Goal: Communication & Community: Answer question/provide support

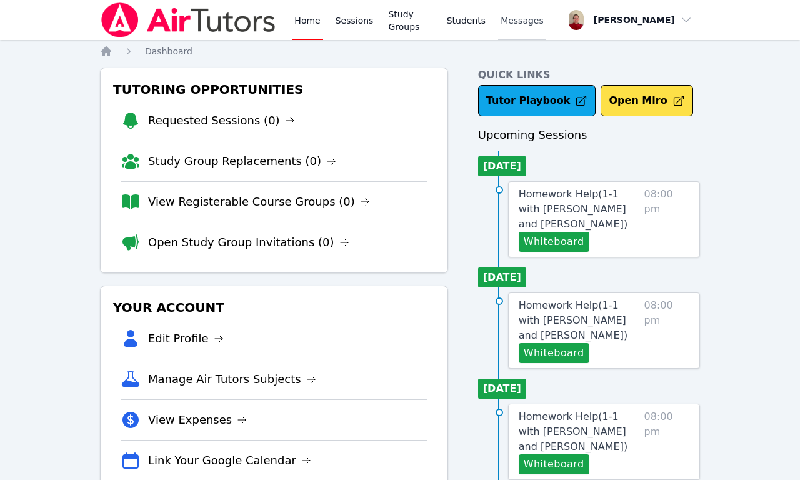
click at [529, 26] on span "Messages" at bounding box center [522, 20] width 43 height 13
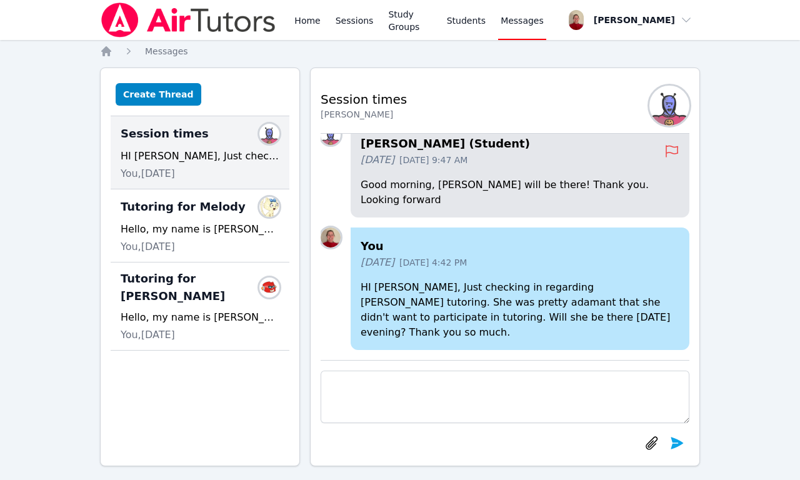
click at [444, 398] on textarea at bounding box center [505, 397] width 369 height 53
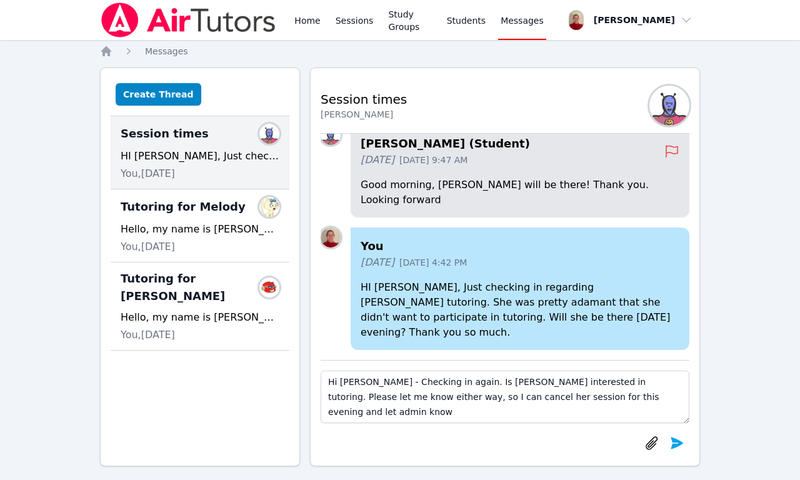
click at [356, 397] on textarea "Hi [PERSON_NAME] - Checking in again. Is [PERSON_NAME] interested in tutoring. …" at bounding box center [505, 397] width 369 height 53
click at [679, 400] on textarea "Hi [PERSON_NAME] - Checking in again. Is [PERSON_NAME] interested in tutoring. …" at bounding box center [505, 397] width 369 height 53
type textarea "Hi [PERSON_NAME] - Checking in again. Is [PERSON_NAME] interested in tutoring. …"
click at [679, 445] on icon "submit" at bounding box center [678, 443] width 13 height 12
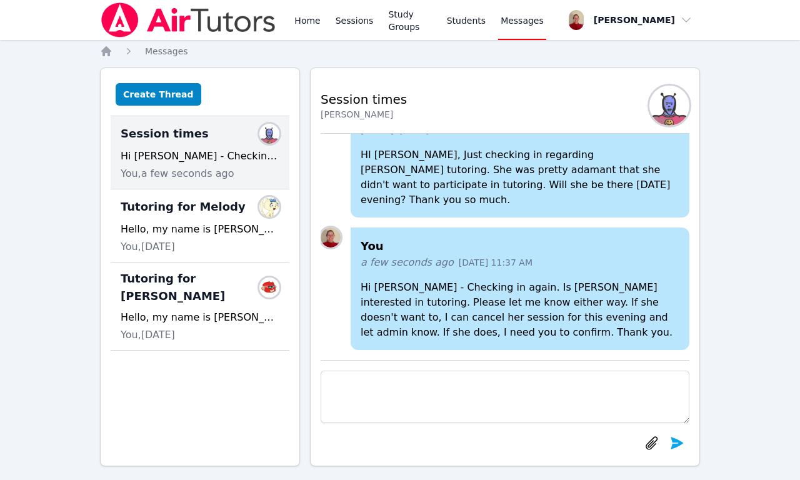
click at [628, 288] on p "Hi [PERSON_NAME] - Checking in again. Is [PERSON_NAME] interested in tutoring. …" at bounding box center [520, 310] width 319 height 60
click at [629, 288] on p "Hi [PERSON_NAME] - Checking in again. Is [PERSON_NAME] interested in tutoring. …" at bounding box center [520, 310] width 319 height 60
